Goal: Transaction & Acquisition: Purchase product/service

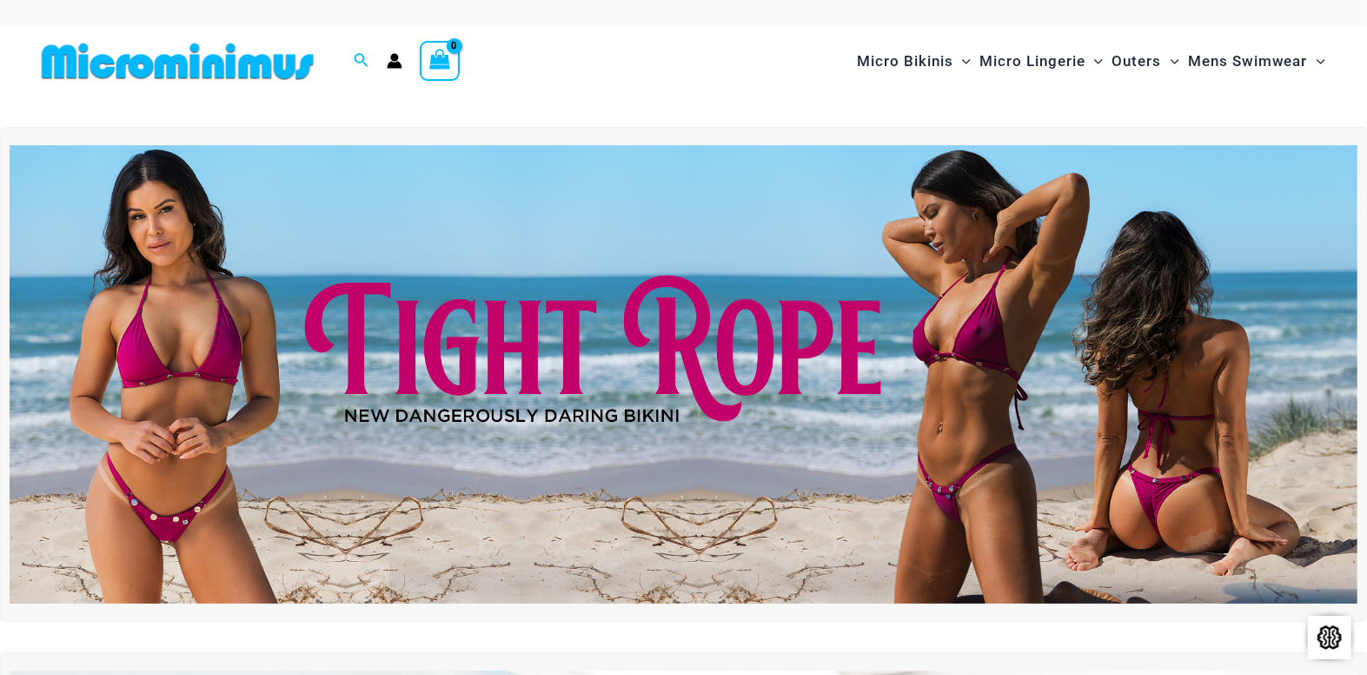
drag, startPoint x: 630, startPoint y: 63, endPoint x: 671, endPoint y: 62, distance: 40.9
click at [630, 63] on div "Search for: Search Search No products in the cart. No products in the cart. Con…" at bounding box center [341, 61] width 612 height 70
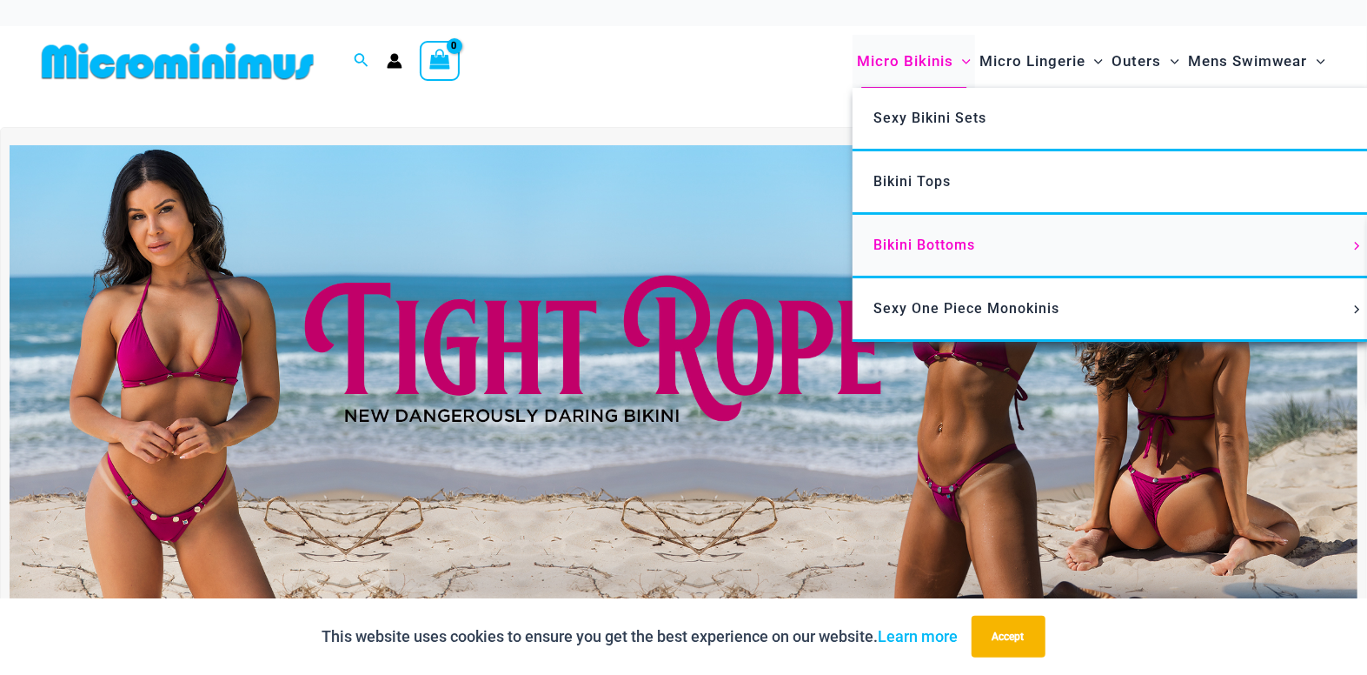
click at [923, 238] on span "Bikini Bottoms" at bounding box center [925, 244] width 102 height 17
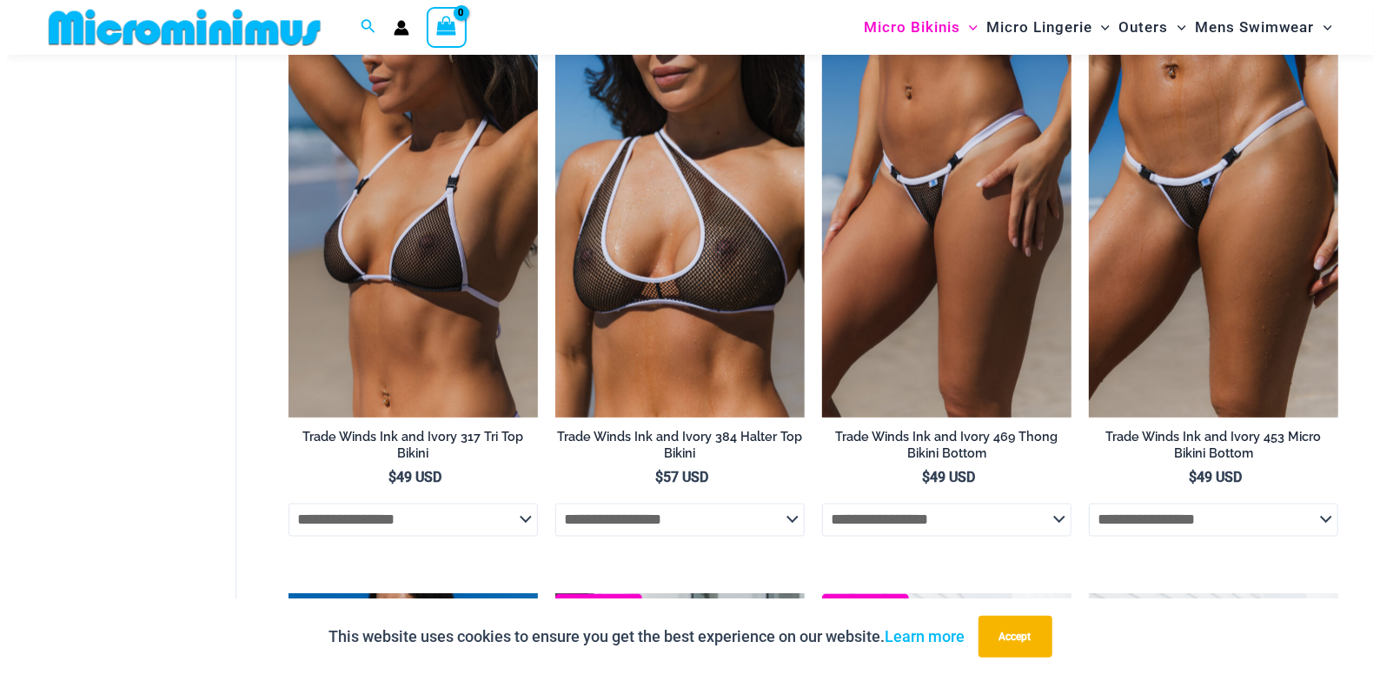
scroll to position [1828, 0]
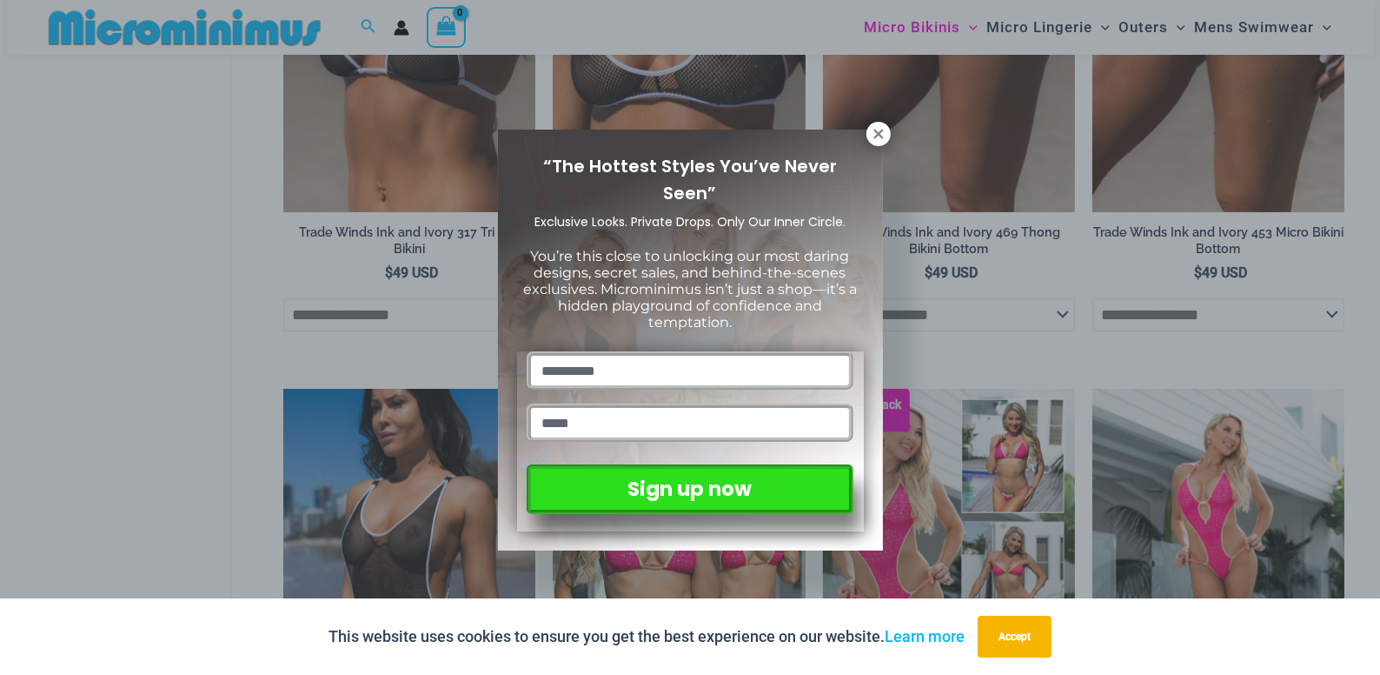
click at [873, 130] on icon at bounding box center [879, 134] width 16 height 16
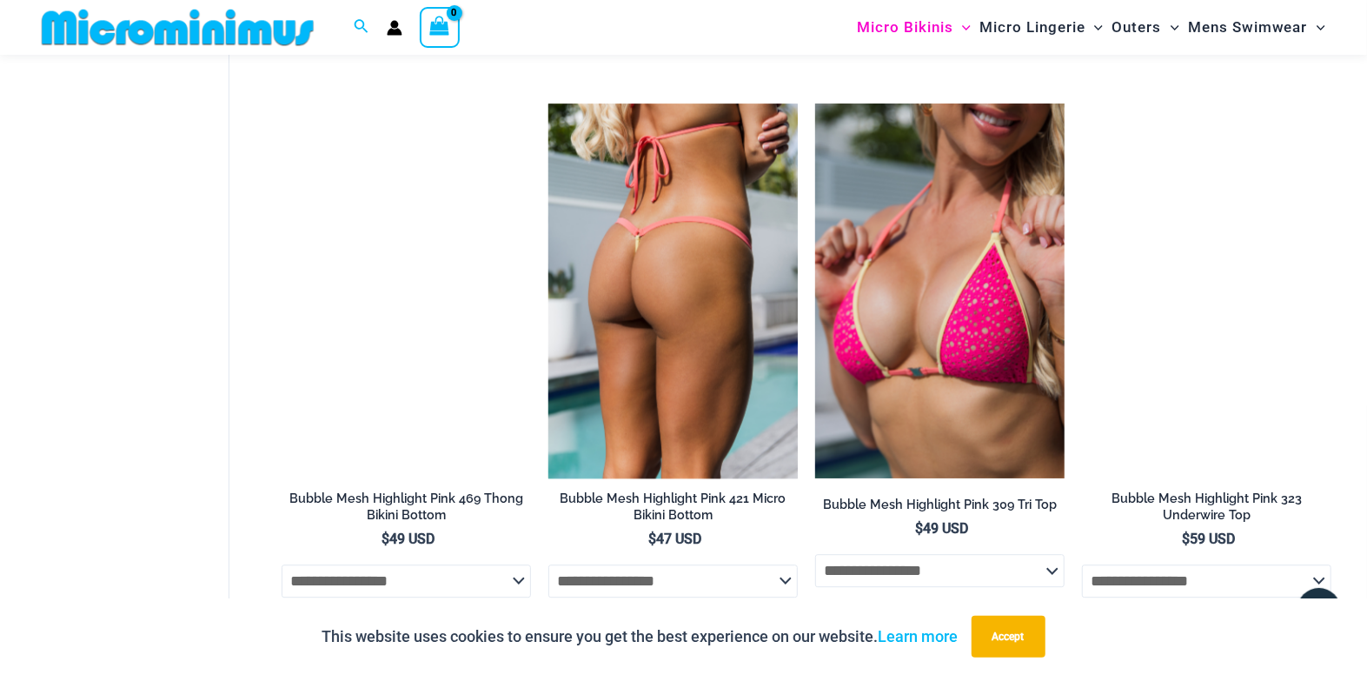
scroll to position [2689, 0]
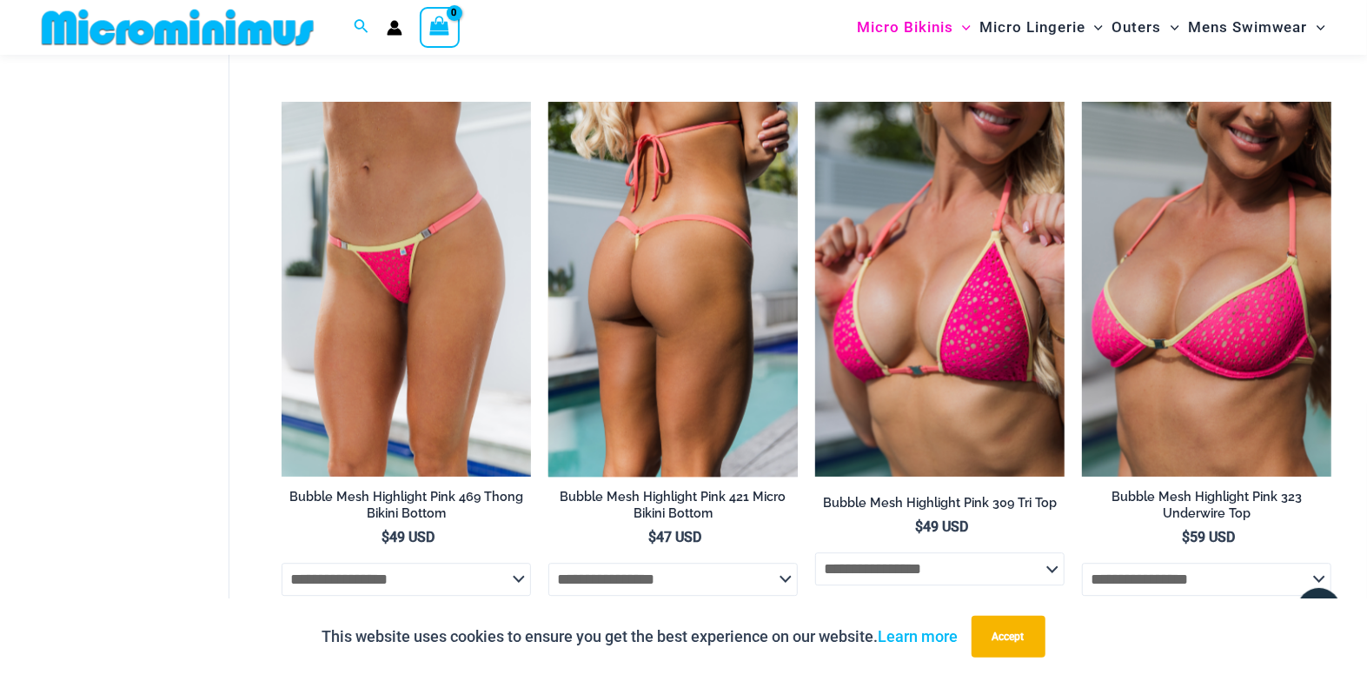
click at [765, 577] on select "**********" at bounding box center [672, 578] width 249 height 33
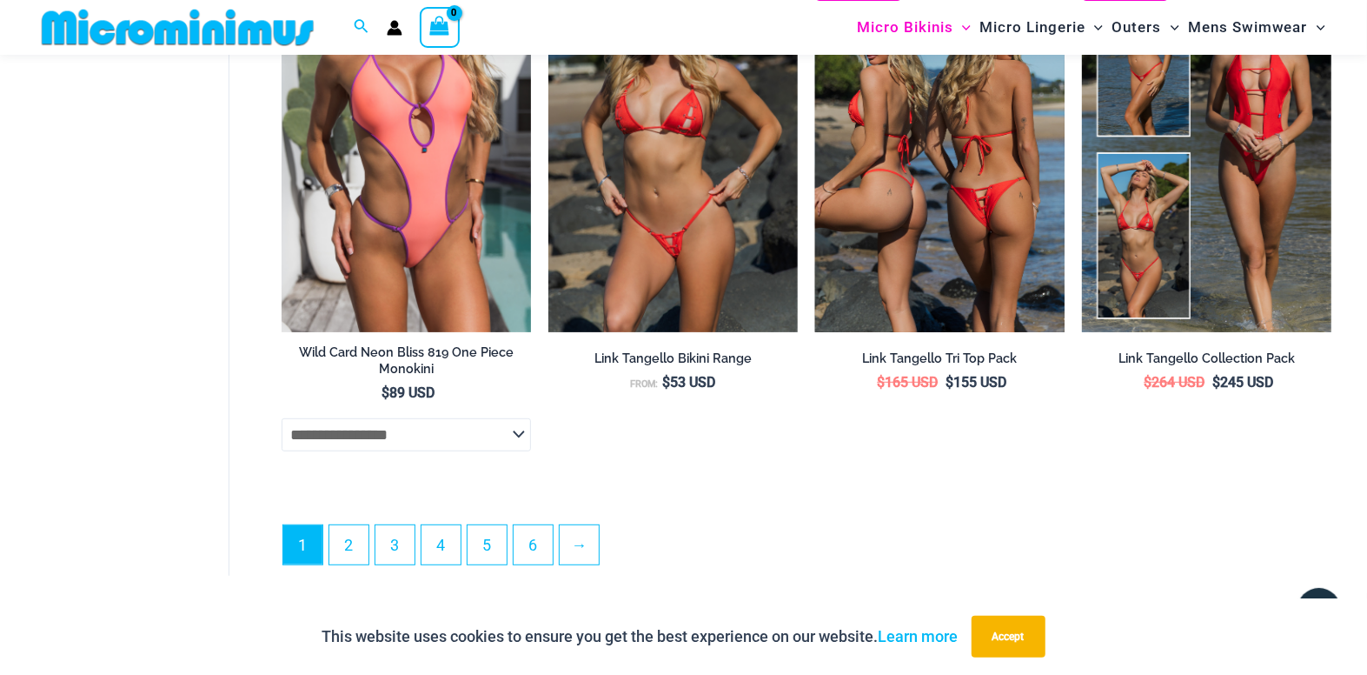
scroll to position [4602, 0]
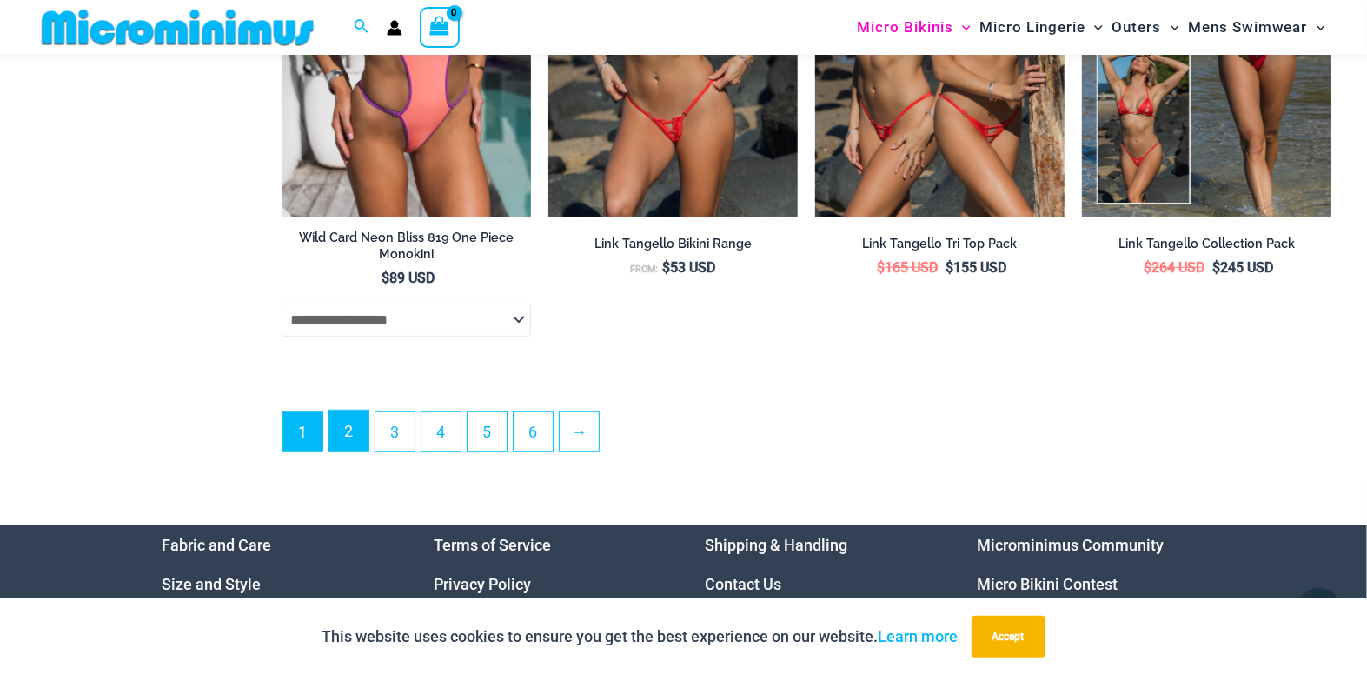
click at [359, 449] on link "2" at bounding box center [348, 430] width 39 height 41
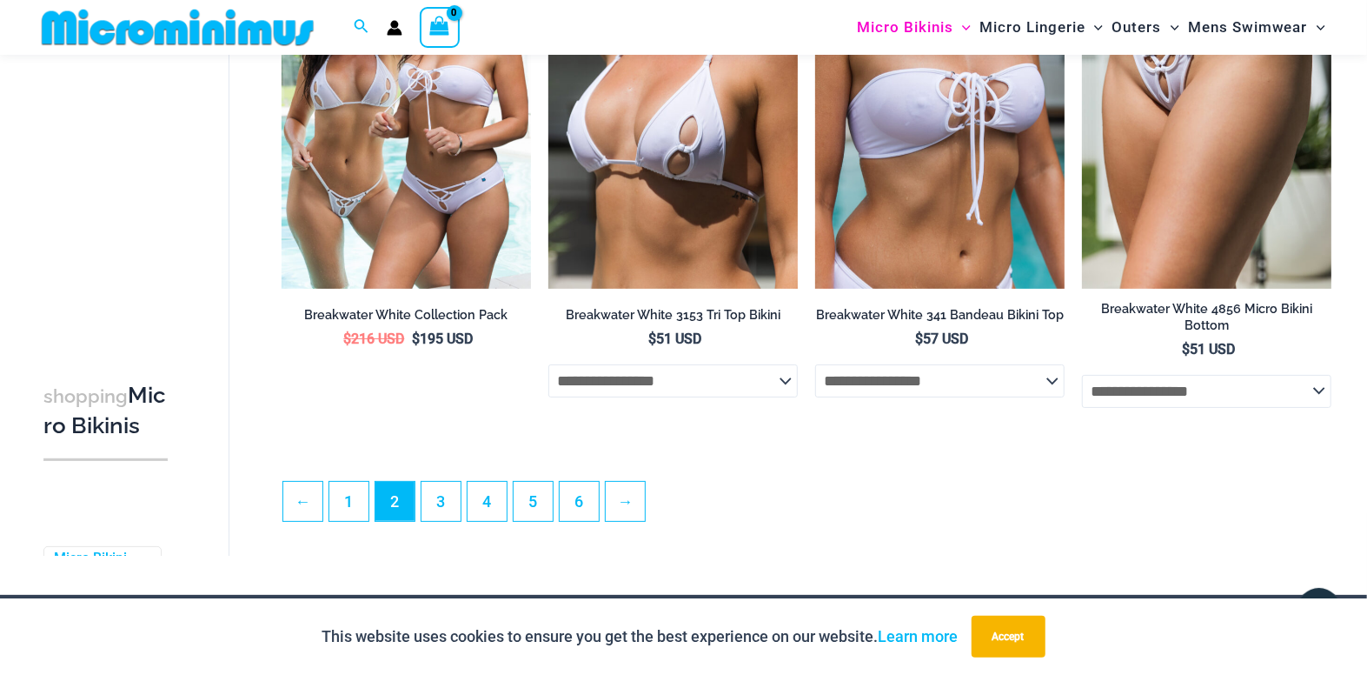
scroll to position [4243, 0]
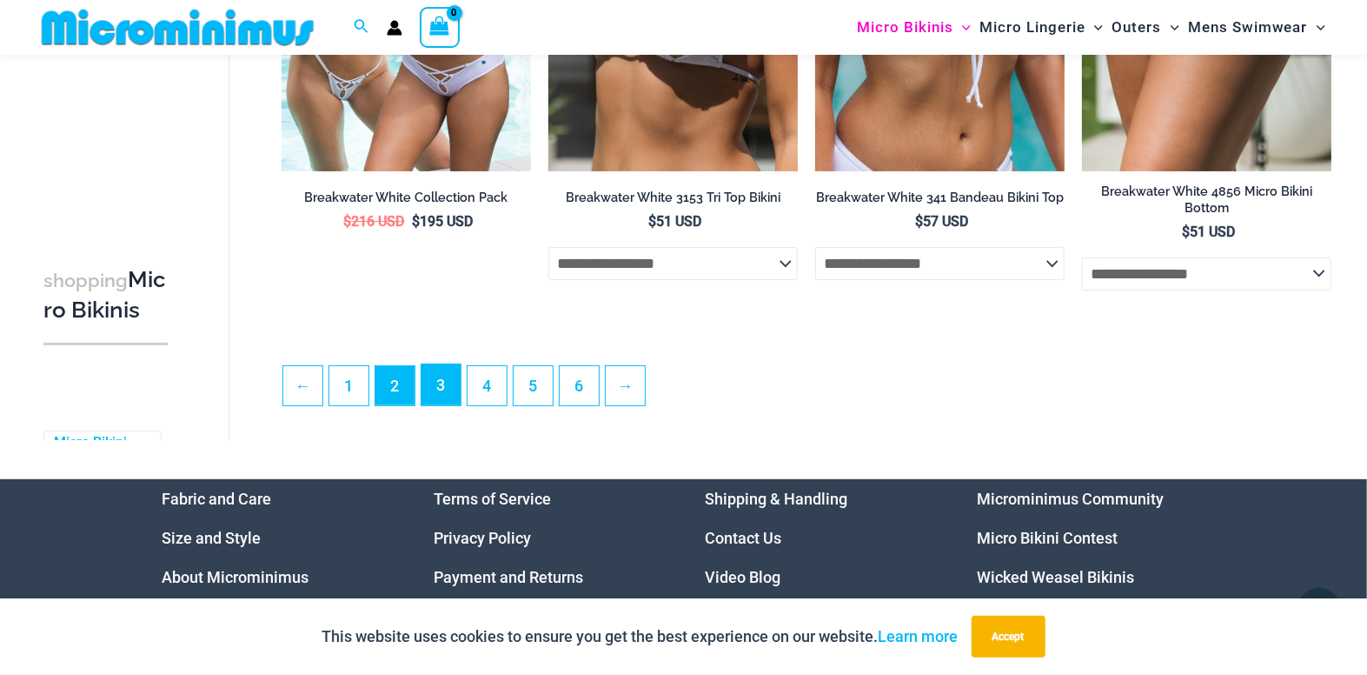
click at [434, 403] on link "3" at bounding box center [441, 384] width 39 height 41
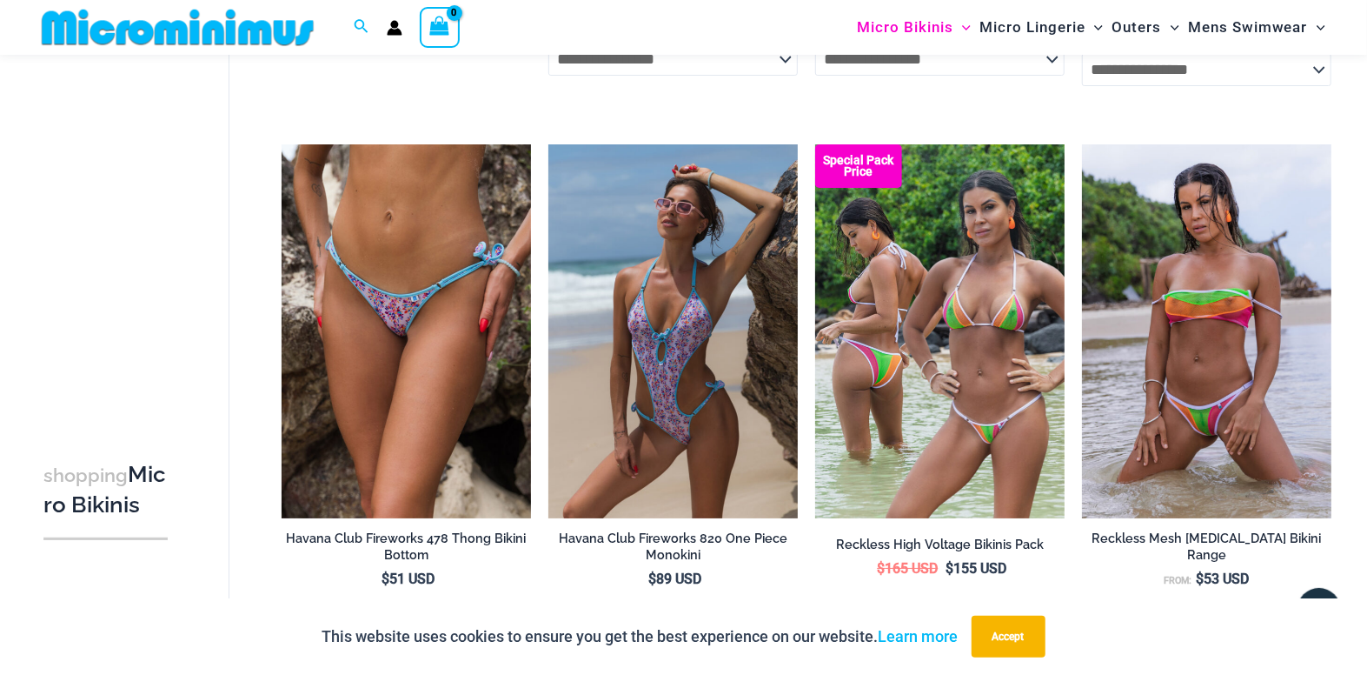
scroll to position [4254, 0]
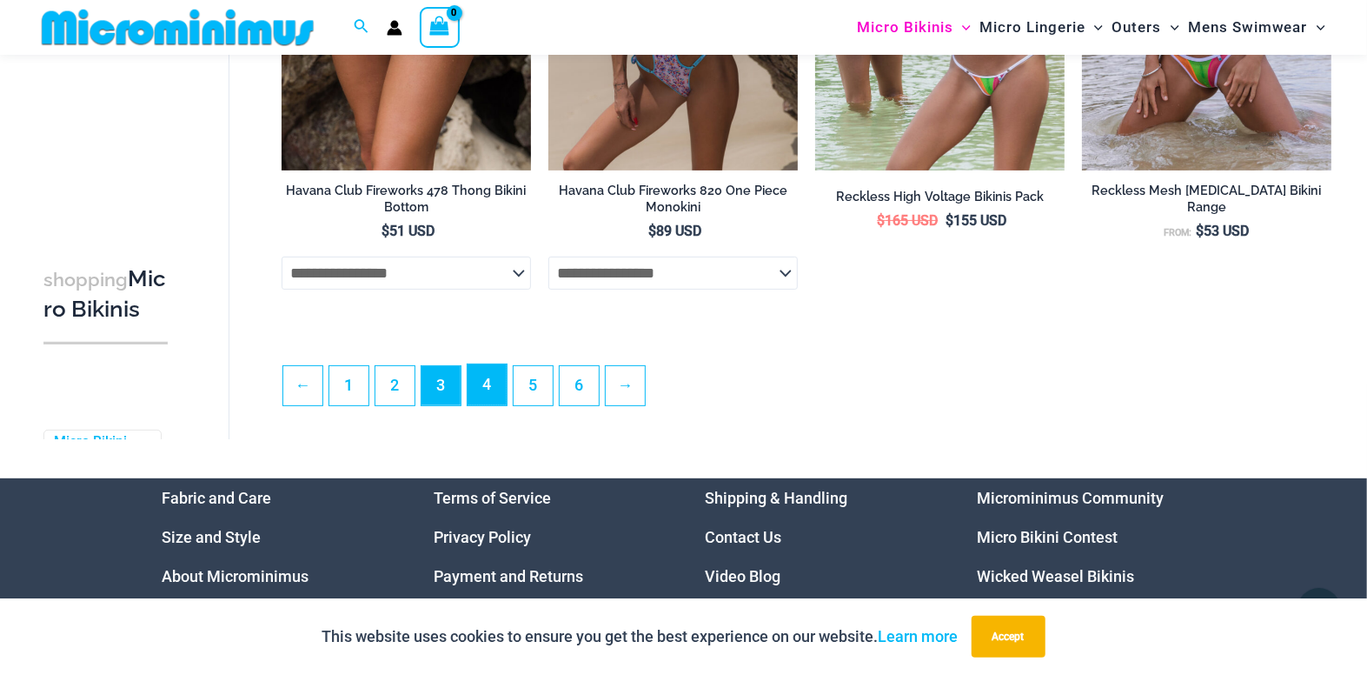
click at [498, 405] on link "4" at bounding box center [487, 384] width 39 height 41
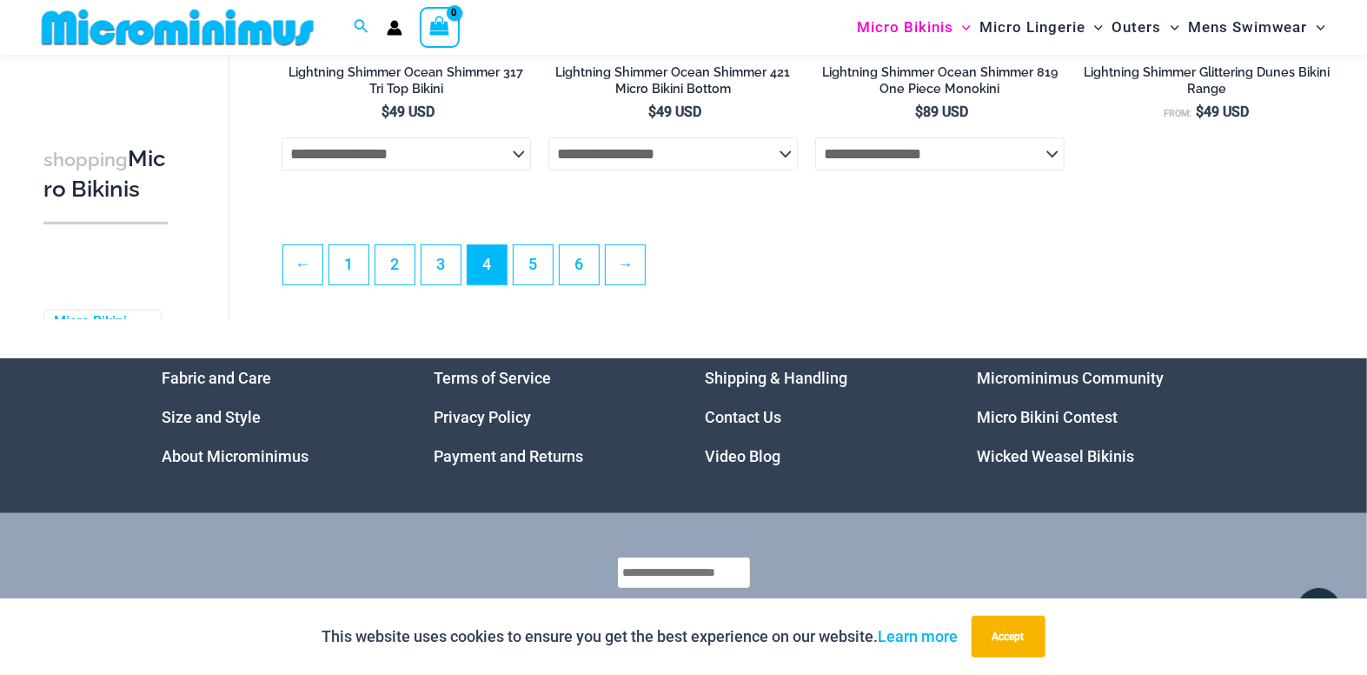
scroll to position [4342, 0]
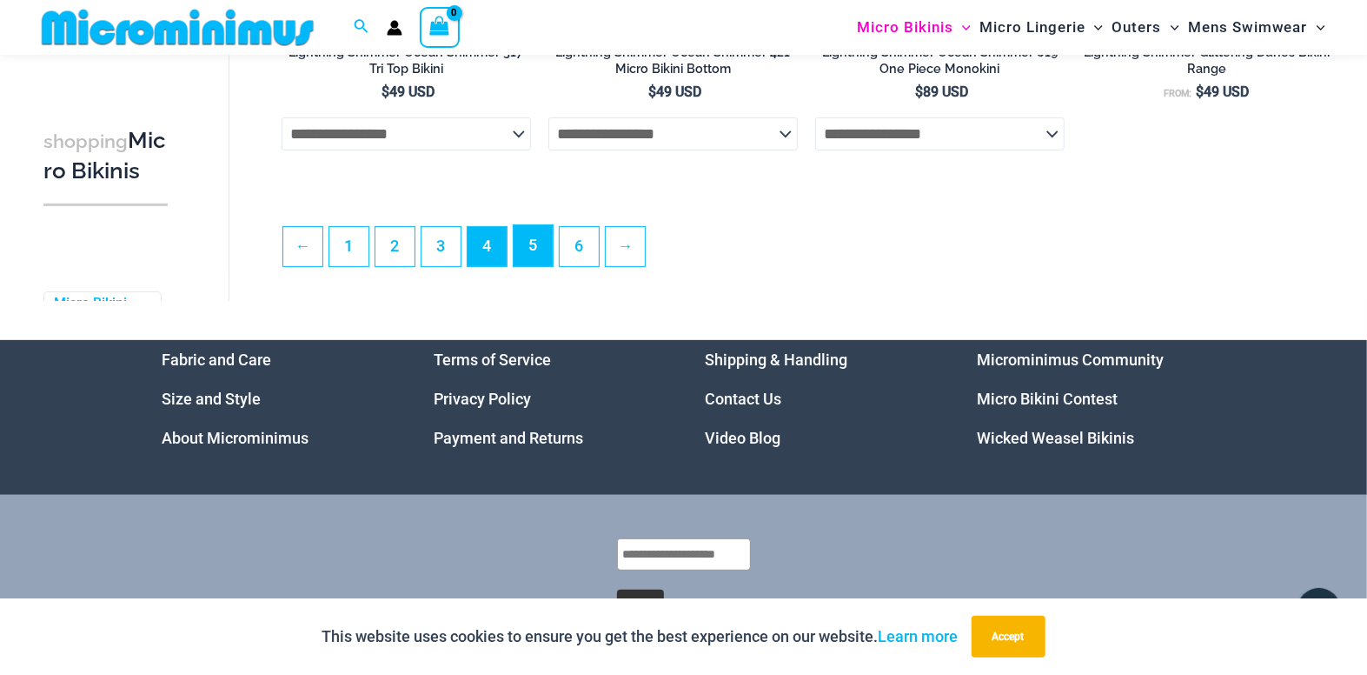
click at [537, 263] on link "5" at bounding box center [533, 245] width 39 height 41
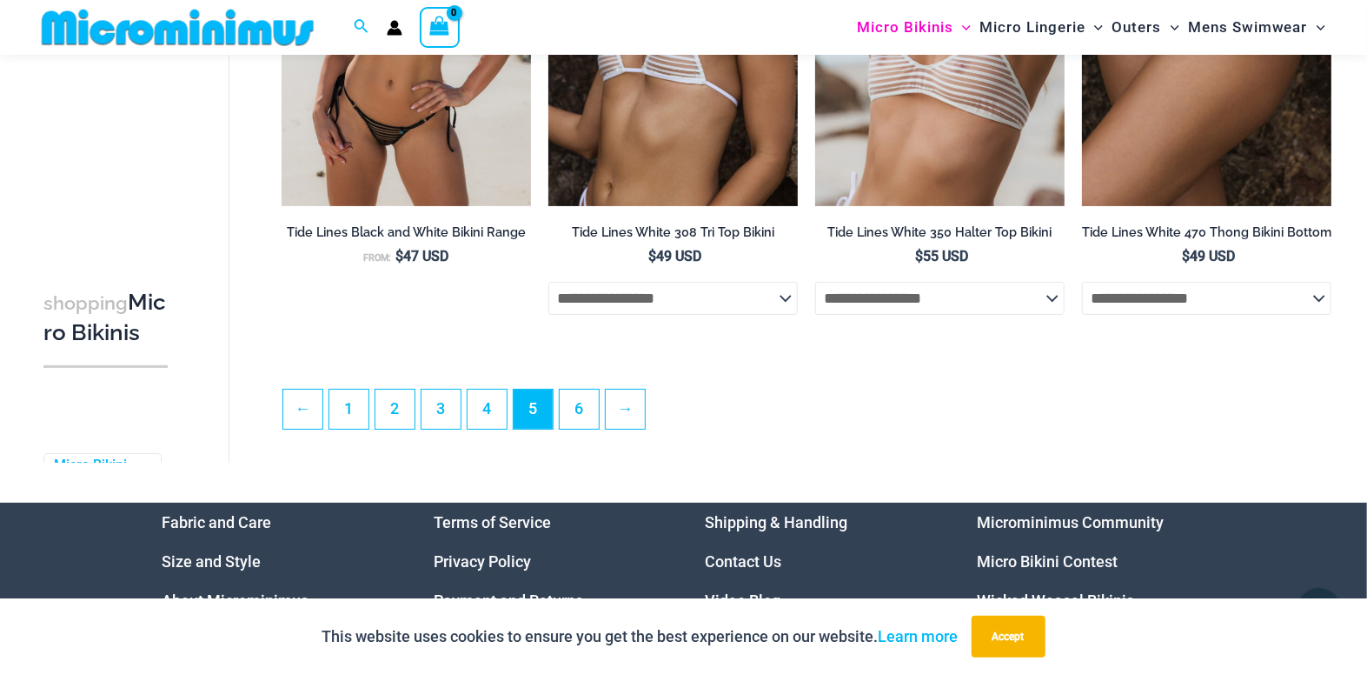
scroll to position [4245, 0]
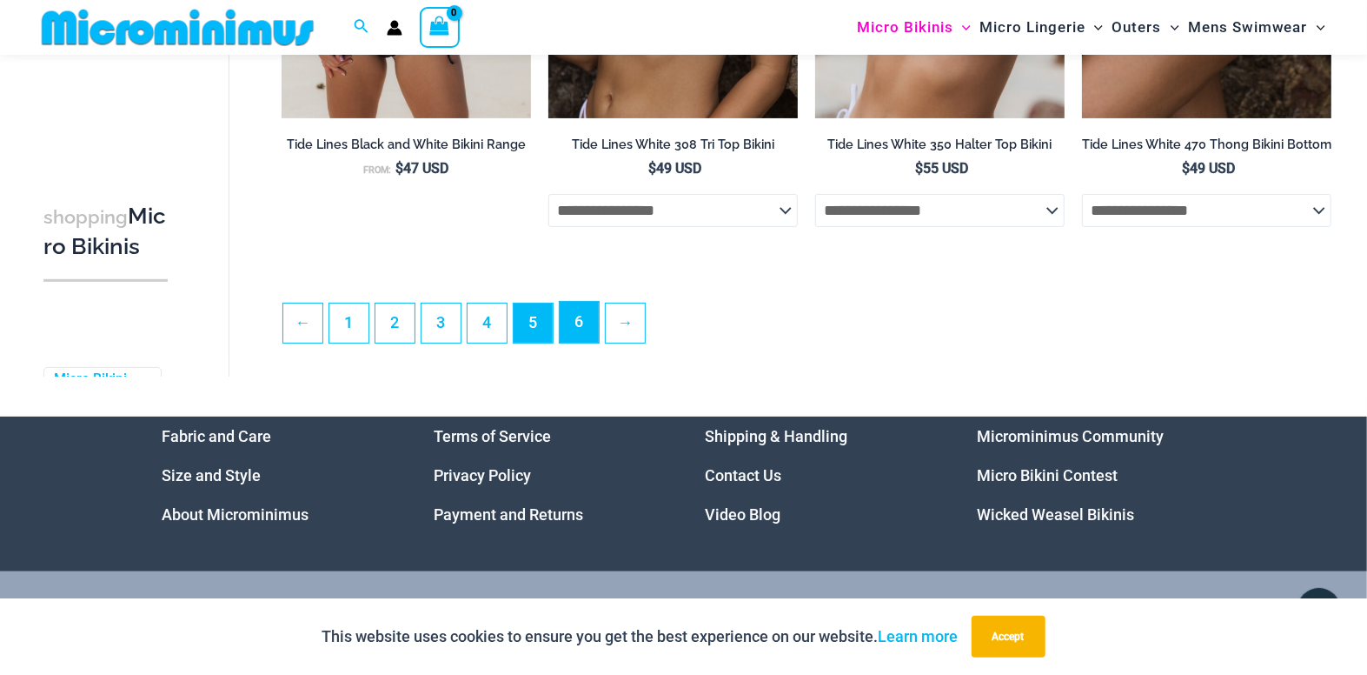
click at [588, 342] on link "6" at bounding box center [579, 322] width 39 height 41
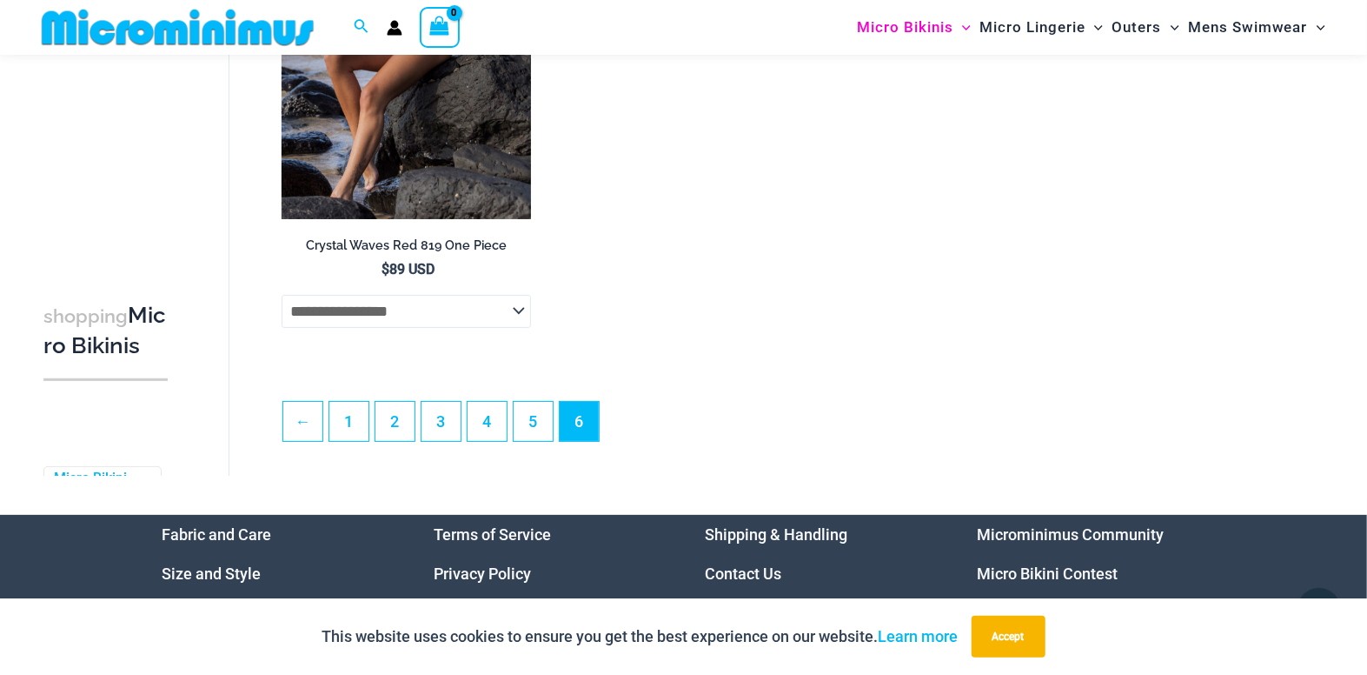
scroll to position [4249, 0]
